Goal: Find specific page/section: Find specific page/section

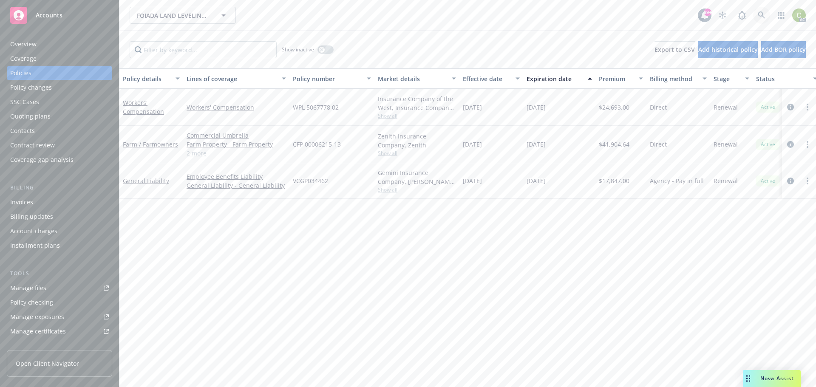
click at [761, 19] on icon at bounding box center [762, 15] width 8 height 8
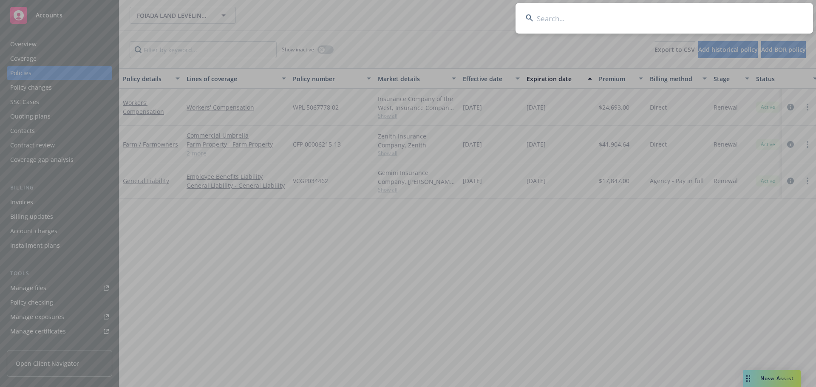
click at [603, 17] on input at bounding box center [663, 18] width 297 height 31
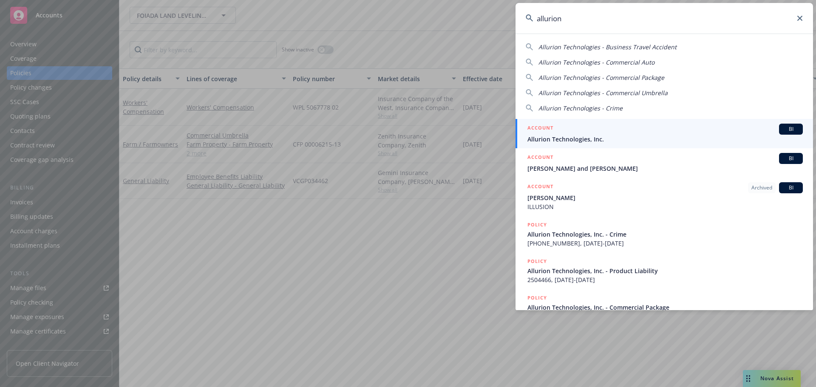
type input "allurion"
